Goal: Task Accomplishment & Management: Manage account settings

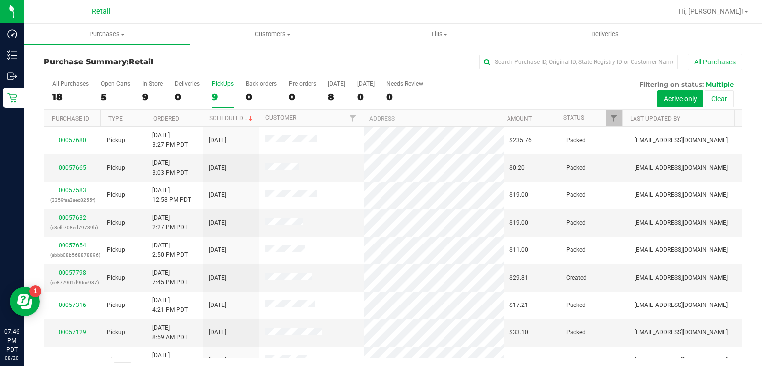
scroll to position [15, 0]
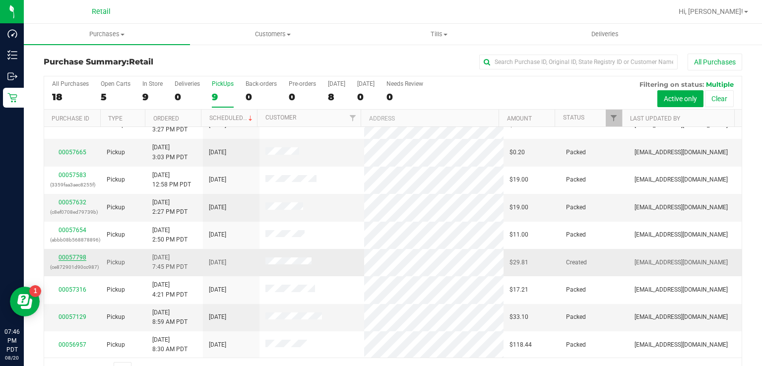
click at [71, 256] on link "00057798" at bounding box center [73, 257] width 28 height 7
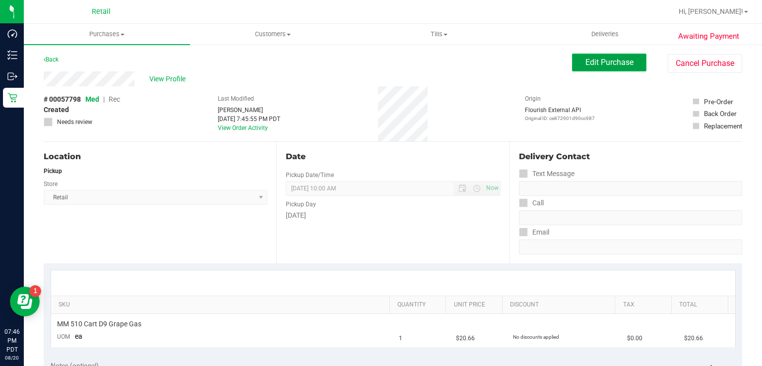
click at [591, 60] on span "Edit Purchase" at bounding box center [609, 62] width 48 height 9
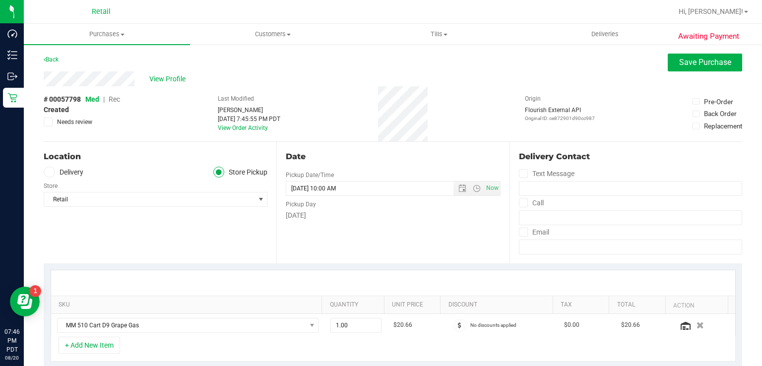
click at [111, 100] on span "Rec" at bounding box center [114, 99] width 11 height 8
click at [679, 64] on span "Save Purchase" at bounding box center [705, 62] width 52 height 9
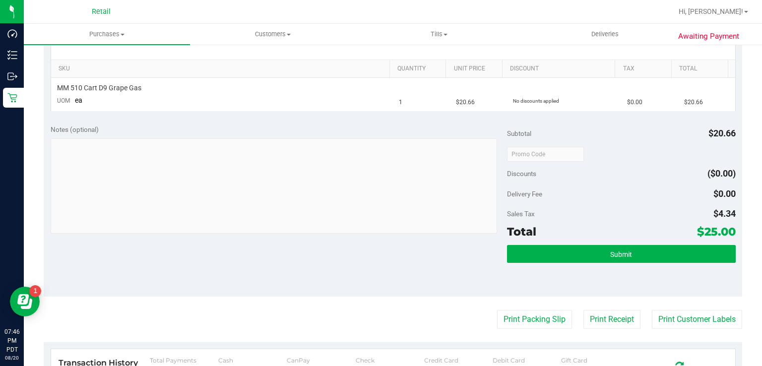
scroll to position [269, 0]
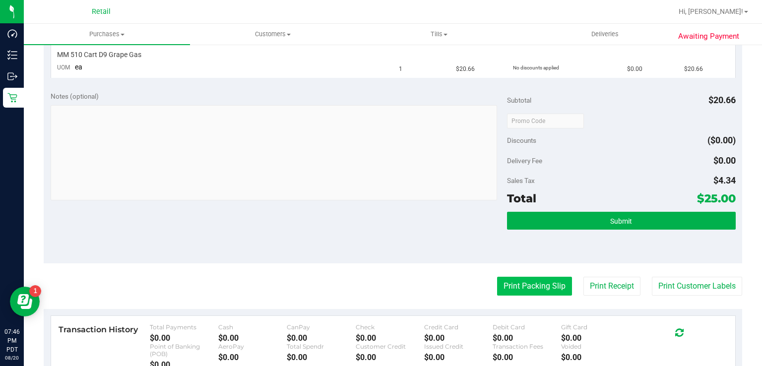
click at [524, 281] on button "Print Packing Slip" at bounding box center [534, 286] width 75 height 19
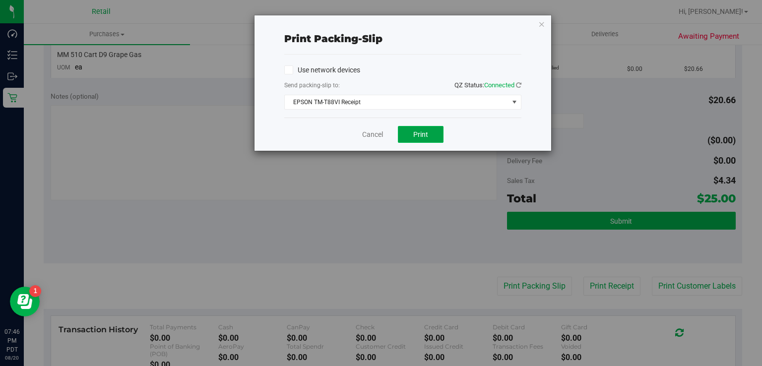
click at [422, 134] on span "Print" at bounding box center [420, 134] width 15 height 8
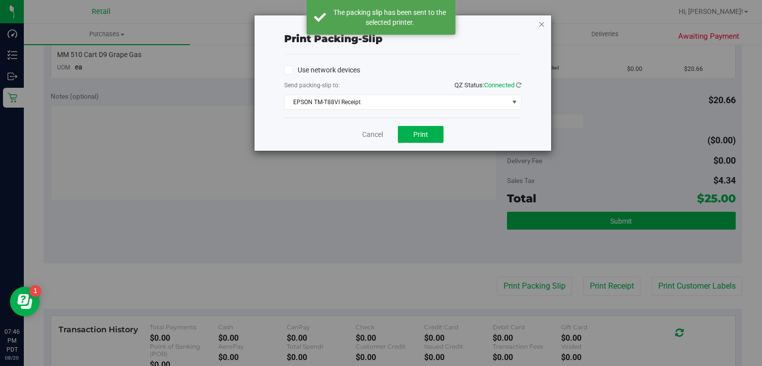
click at [541, 21] on icon "button" at bounding box center [541, 24] width 7 height 12
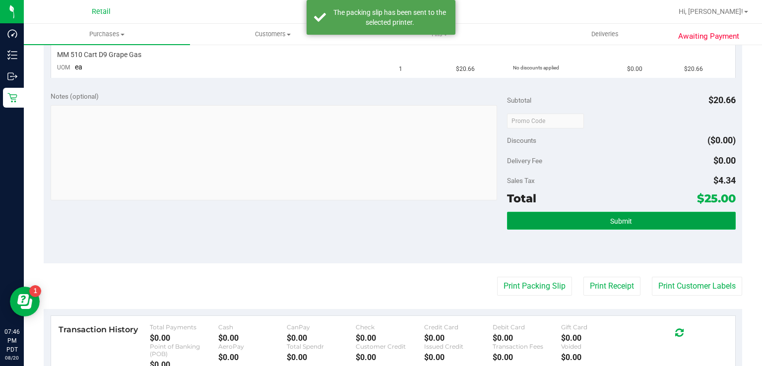
click at [600, 220] on button "Submit" at bounding box center [621, 221] width 228 height 18
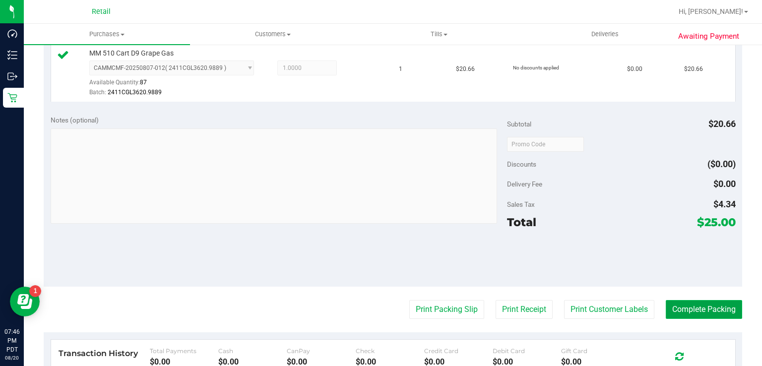
click at [687, 306] on button "Complete Packing" at bounding box center [704, 309] width 76 height 19
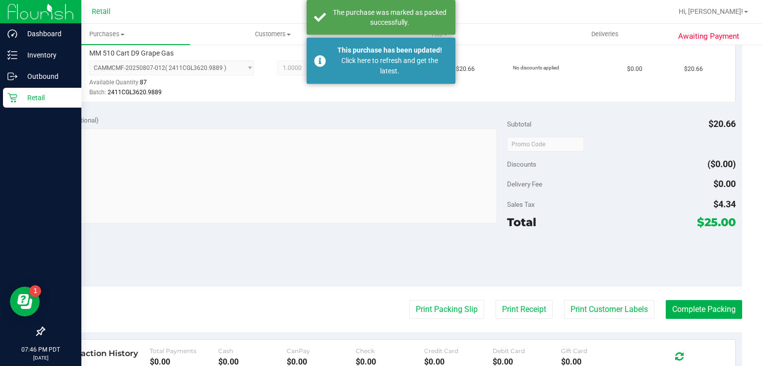
click at [16, 94] on icon at bounding box center [11, 97] width 9 height 9
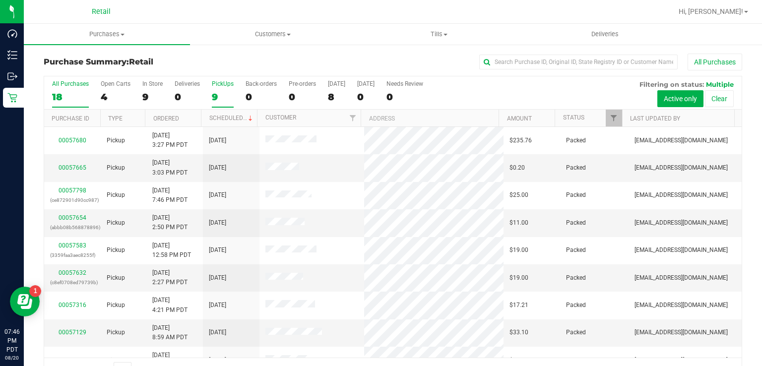
click at [215, 97] on div "9" at bounding box center [223, 96] width 22 height 11
click at [0, 0] on input "PickUps 9" at bounding box center [0, 0] width 0 height 0
click at [215, 92] on div "9" at bounding box center [223, 96] width 22 height 11
click at [0, 0] on input "PickUps 9" at bounding box center [0, 0] width 0 height 0
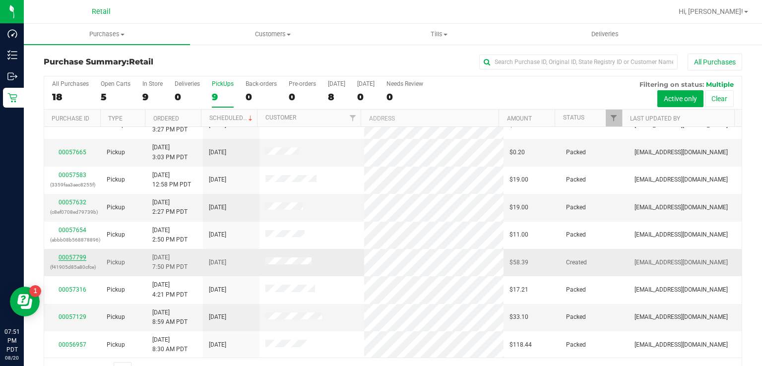
click at [68, 254] on link "00057799" at bounding box center [73, 257] width 28 height 7
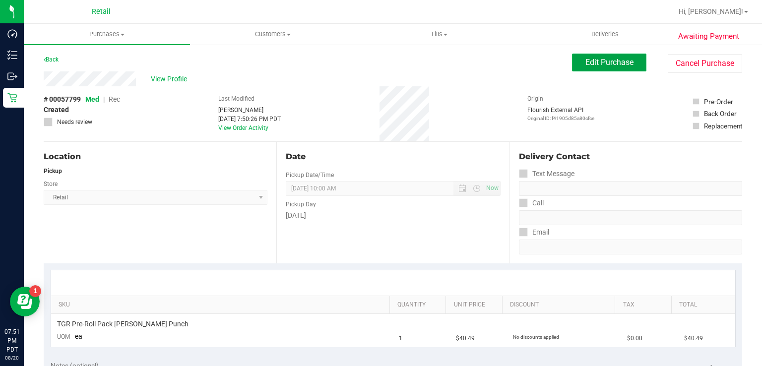
click at [590, 63] on span "Edit Purchase" at bounding box center [609, 62] width 48 height 9
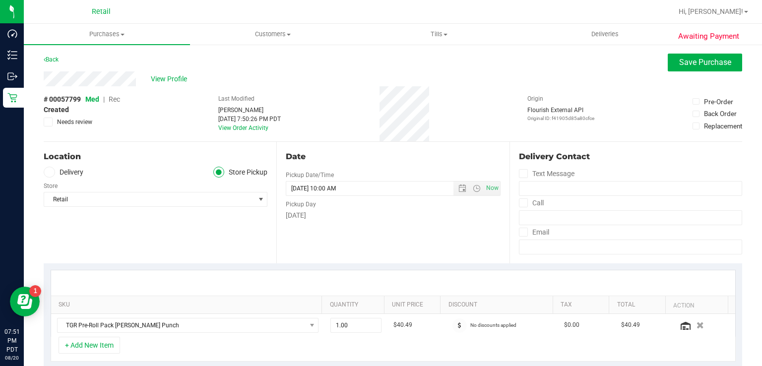
click at [117, 102] on span "Rec" at bounding box center [114, 99] width 11 height 8
click at [684, 65] on span "Save Purchase" at bounding box center [705, 62] width 52 height 9
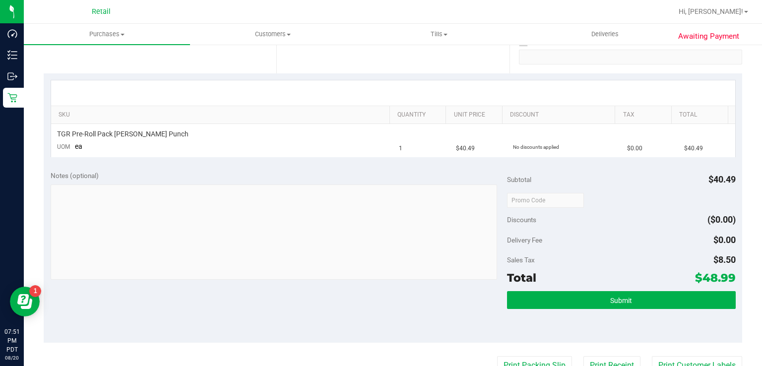
scroll to position [286, 0]
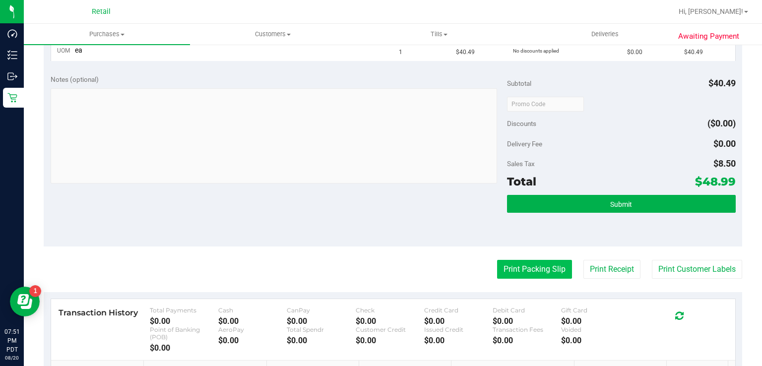
click at [520, 262] on button "Print Packing Slip" at bounding box center [534, 269] width 75 height 19
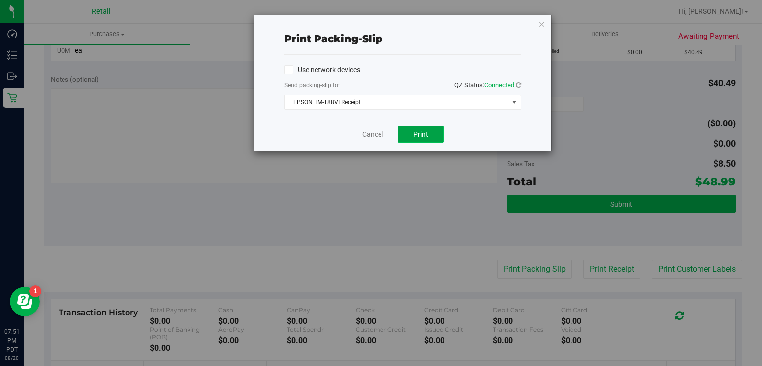
click at [416, 136] on span "Print" at bounding box center [420, 134] width 15 height 8
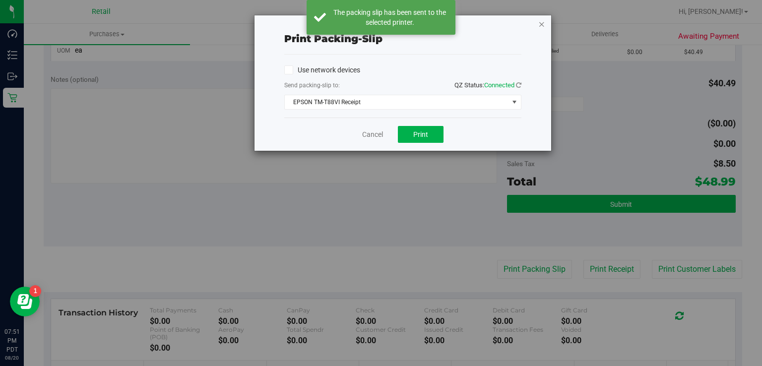
click at [542, 23] on icon "button" at bounding box center [541, 24] width 7 height 12
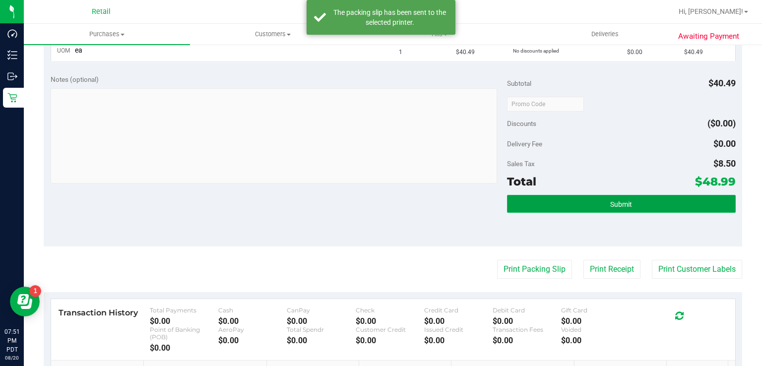
click at [610, 202] on span "Submit" at bounding box center [621, 204] width 22 height 8
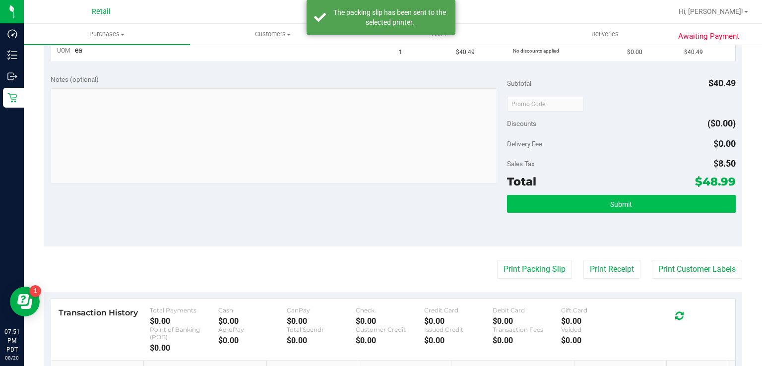
scroll to position [288, 0]
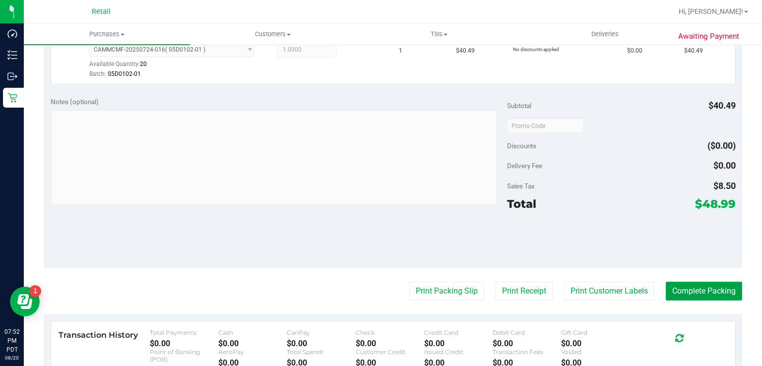
click at [677, 294] on button "Complete Packing" at bounding box center [704, 291] width 76 height 19
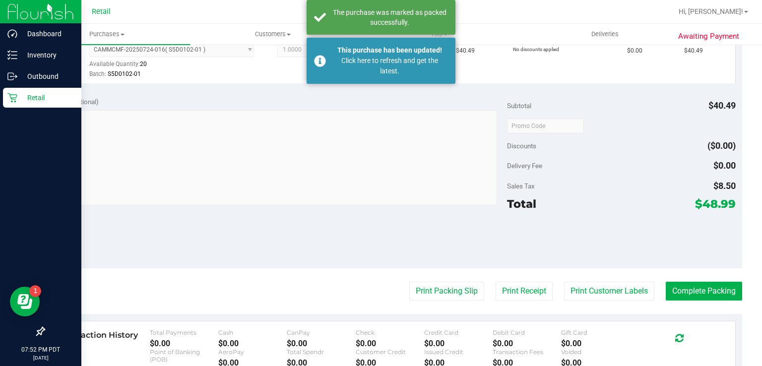
click at [12, 105] on div "Retail" at bounding box center [42, 98] width 78 height 20
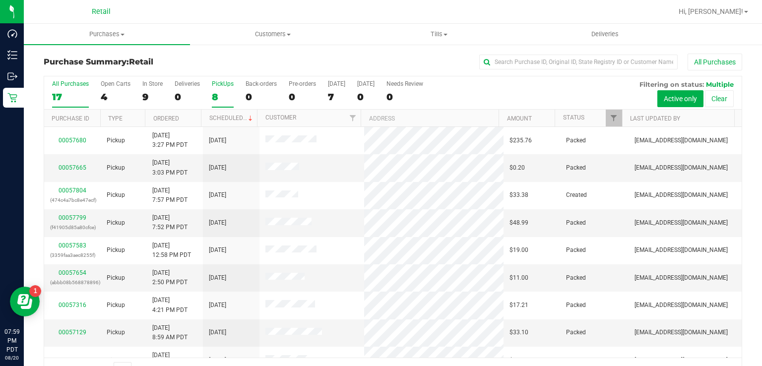
click at [214, 96] on div "8" at bounding box center [223, 96] width 22 height 11
click at [0, 0] on input "PickUps 8" at bounding box center [0, 0] width 0 height 0
click at [67, 270] on link "00057804" at bounding box center [73, 272] width 28 height 7
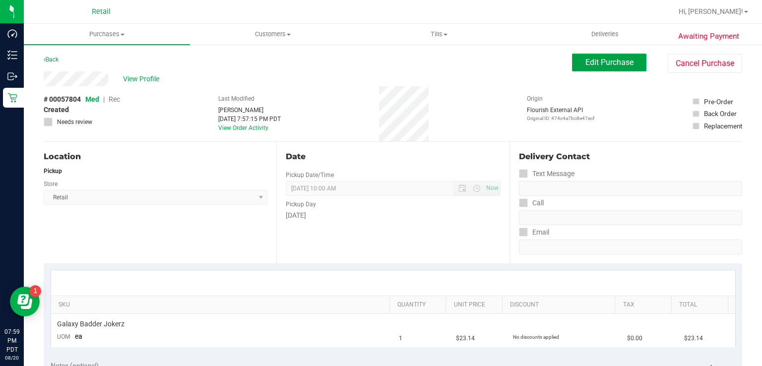
click at [605, 61] on span "Edit Purchase" at bounding box center [609, 62] width 48 height 9
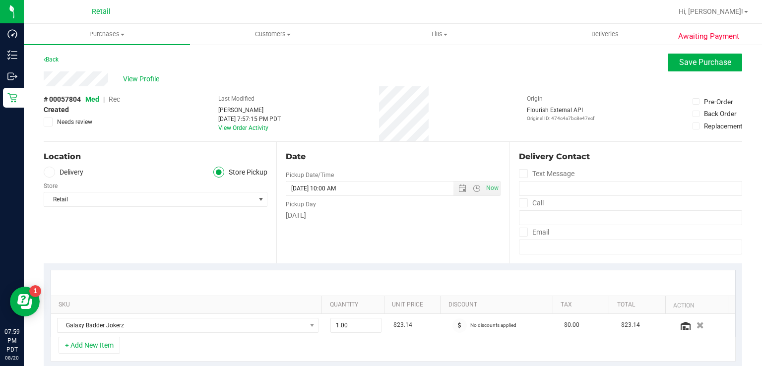
click at [115, 101] on span "Rec" at bounding box center [114, 99] width 11 height 8
click at [687, 62] on span "Save Purchase" at bounding box center [705, 62] width 52 height 9
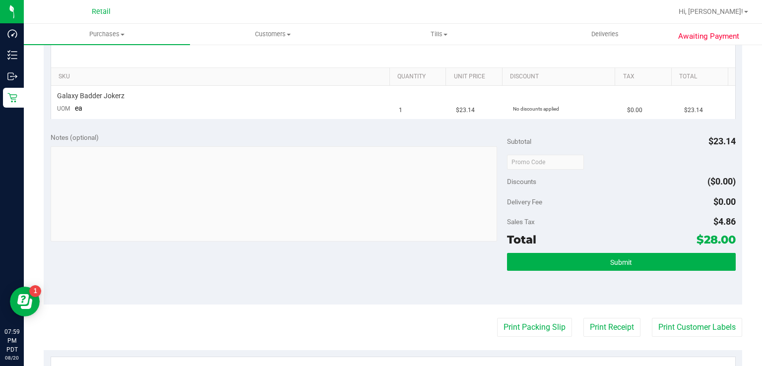
scroll to position [233, 0]
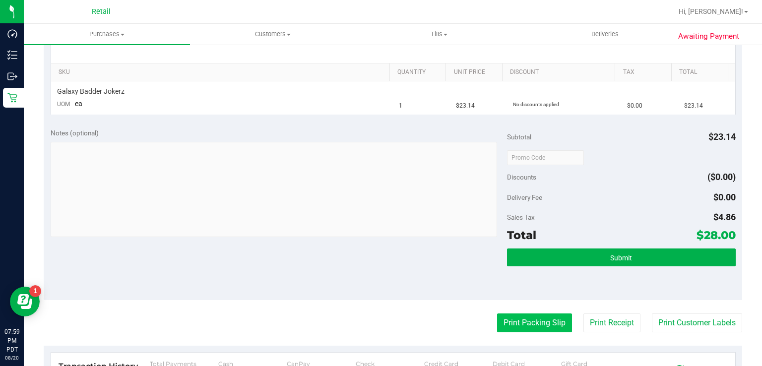
click at [519, 317] on button "Print Packing Slip" at bounding box center [534, 322] width 75 height 19
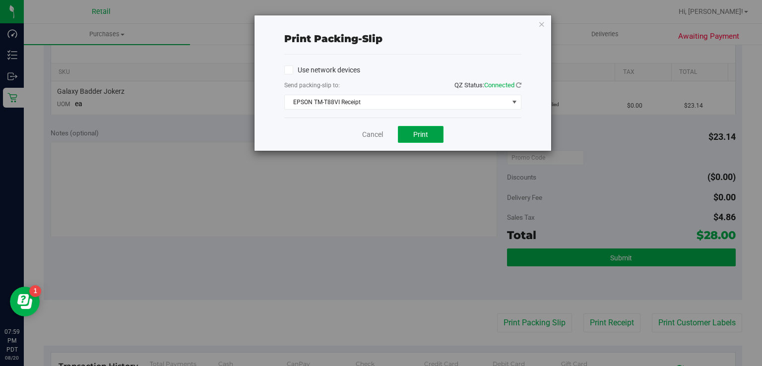
click at [429, 131] on button "Print" at bounding box center [421, 134] width 46 height 17
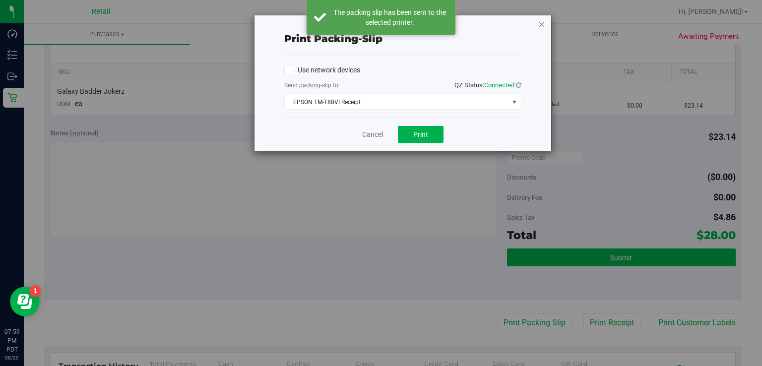
click at [542, 23] on icon "button" at bounding box center [541, 24] width 7 height 12
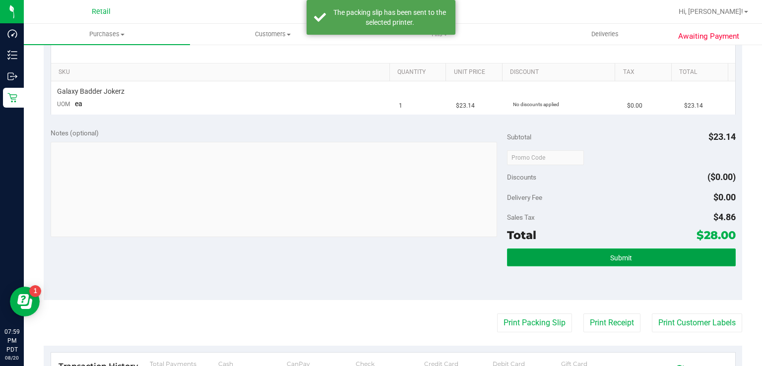
click at [610, 260] on span "Submit" at bounding box center [621, 258] width 22 height 8
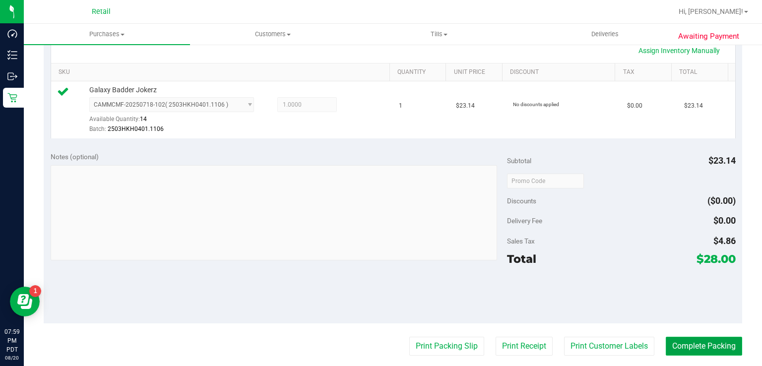
click at [699, 337] on button "Complete Packing" at bounding box center [704, 346] width 76 height 19
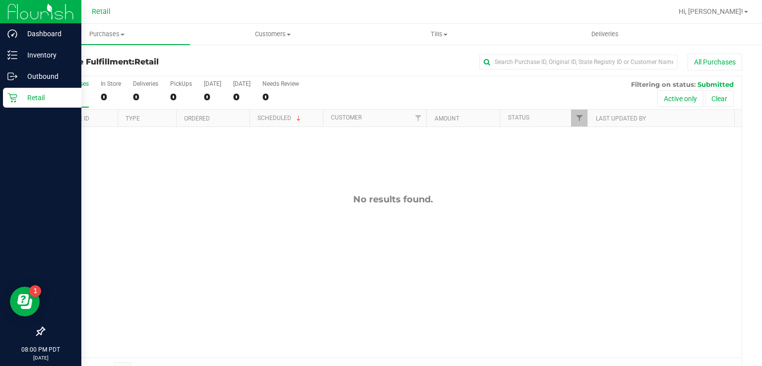
click at [7, 103] on div "Retail" at bounding box center [42, 98] width 78 height 20
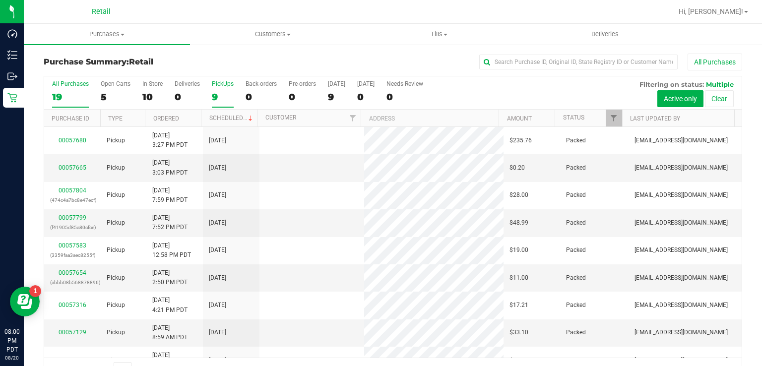
click at [218, 92] on div "9" at bounding box center [223, 96] width 22 height 11
click at [0, 0] on input "PickUps 9" at bounding box center [0, 0] width 0 height 0
click at [214, 83] on div "PickUps" at bounding box center [223, 83] width 22 height 7
click at [0, 0] on input "PickUps 9" at bounding box center [0, 0] width 0 height 0
